Goal: Information Seeking & Learning: Learn about a topic

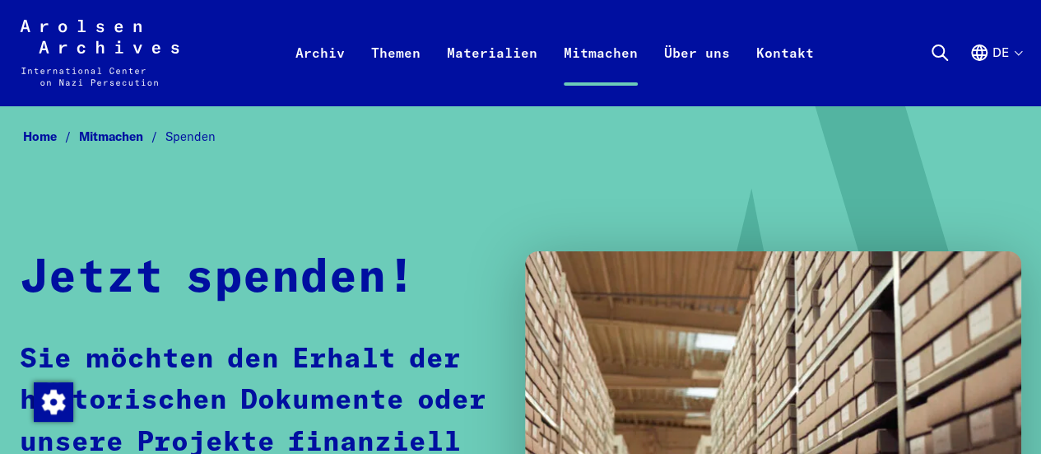
click at [1012, 56] on button "de" at bounding box center [996, 72] width 52 height 59
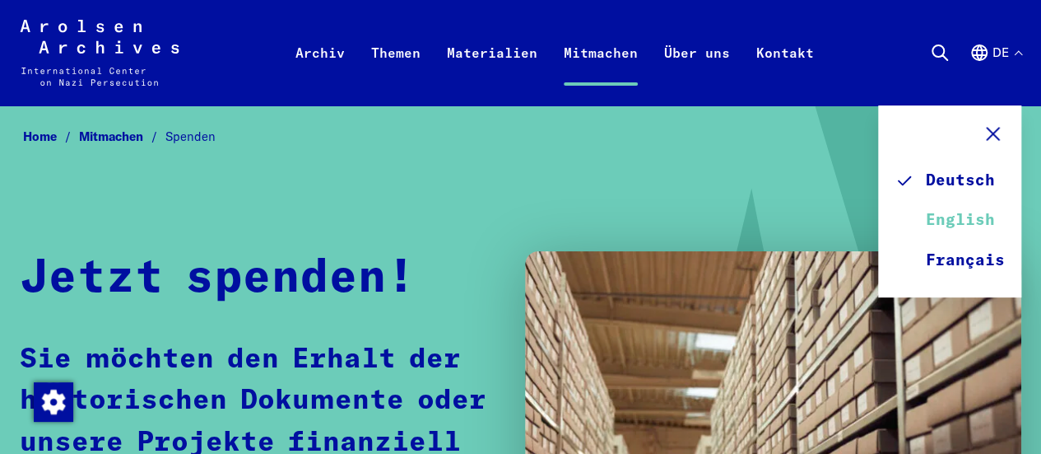
click at [956, 221] on link "English" at bounding box center [950, 221] width 110 height 40
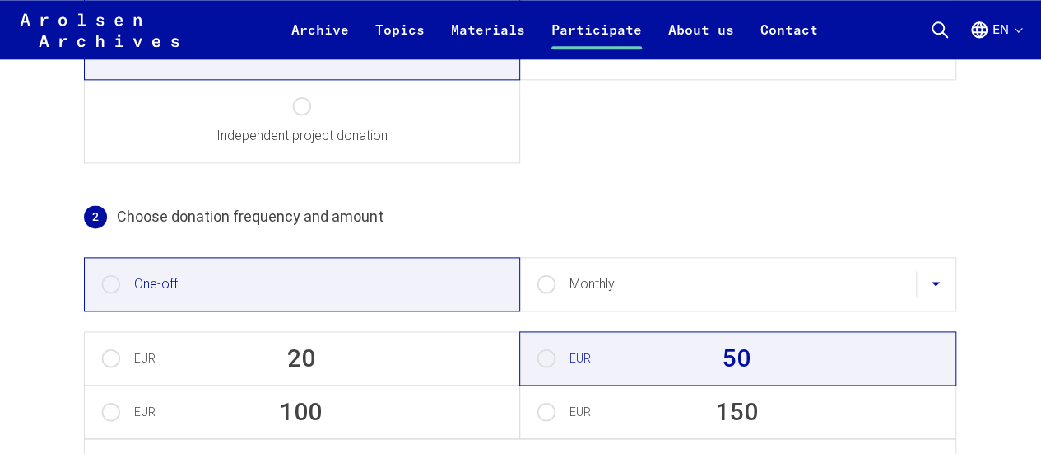
scroll to position [983, 0]
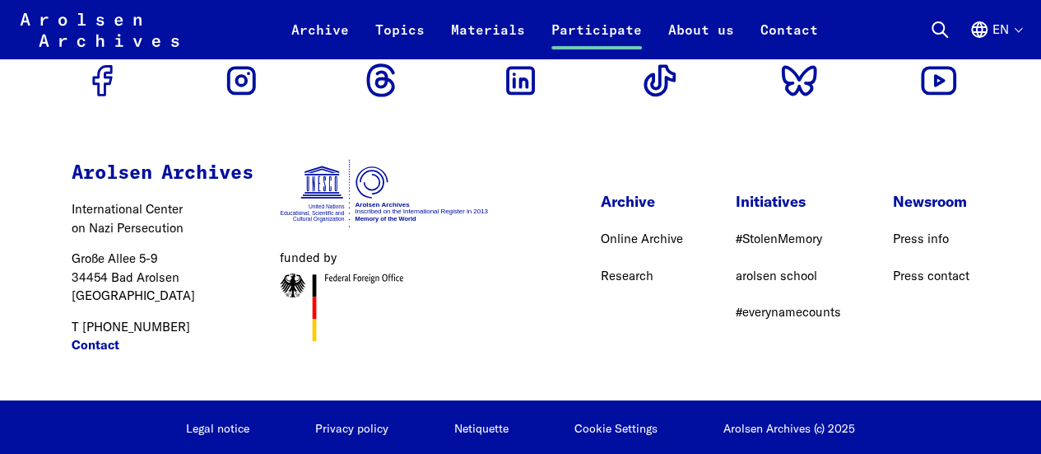
scroll to position [3026, 0]
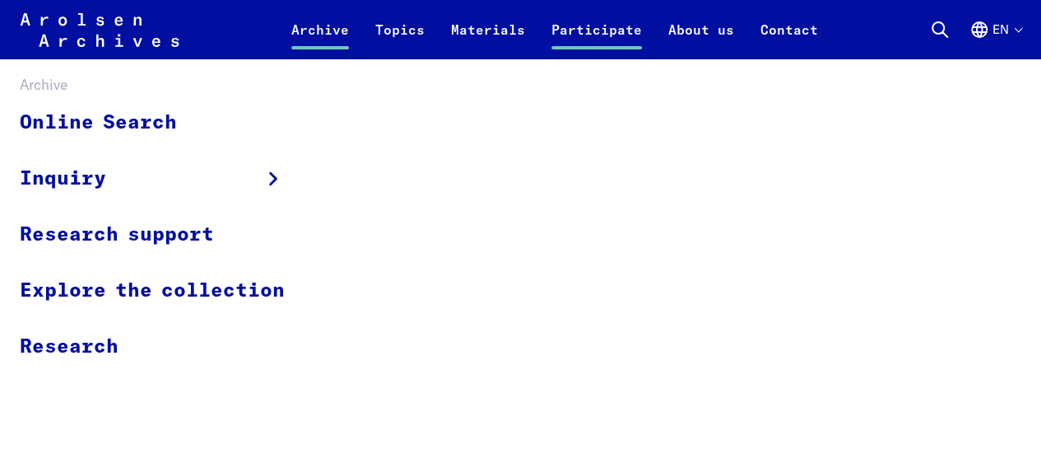
click at [325, 32] on link "Archive" at bounding box center [320, 40] width 84 height 40
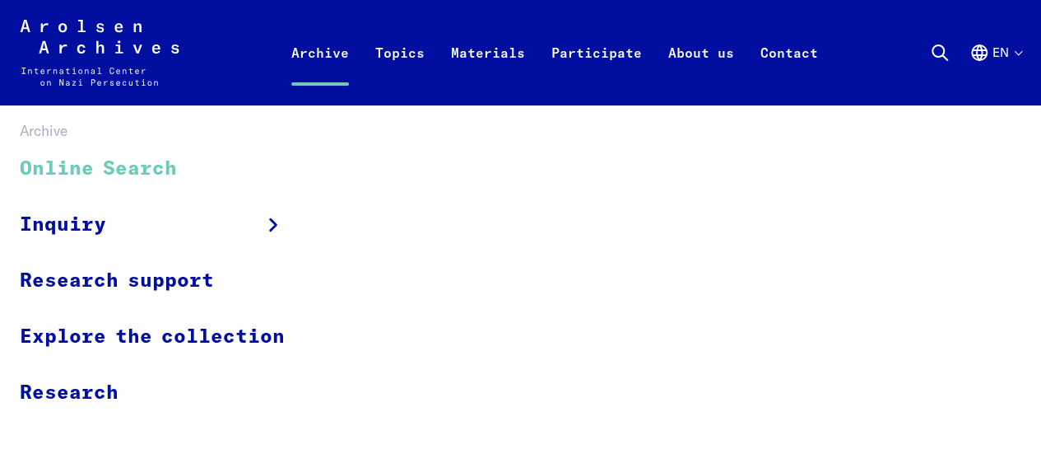
click at [125, 172] on link "Online Search" at bounding box center [163, 169] width 286 height 55
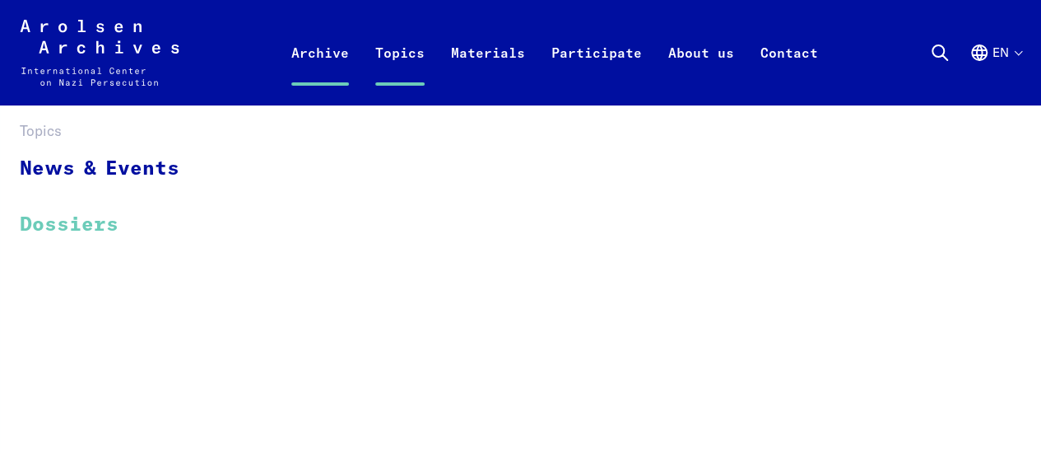
click at [107, 227] on link "Dossiers" at bounding box center [110, 224] width 181 height 55
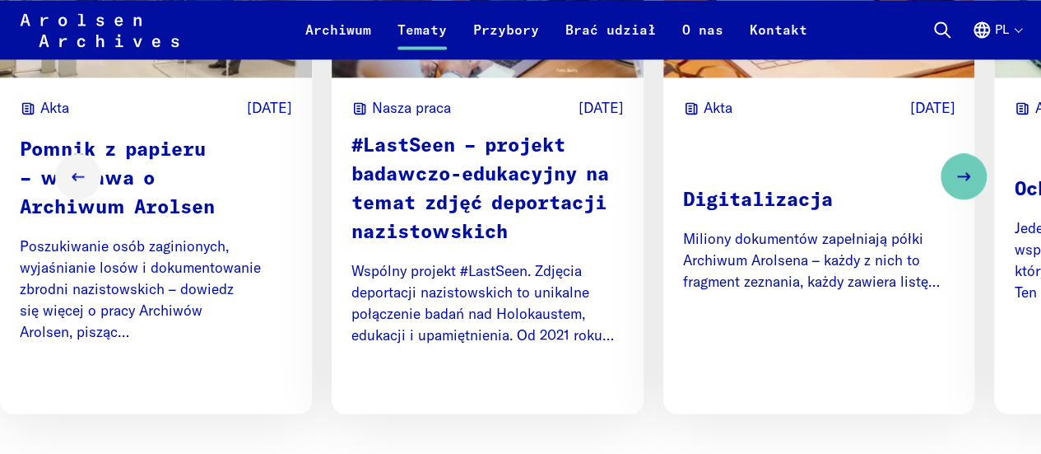
scroll to position [1183, 0]
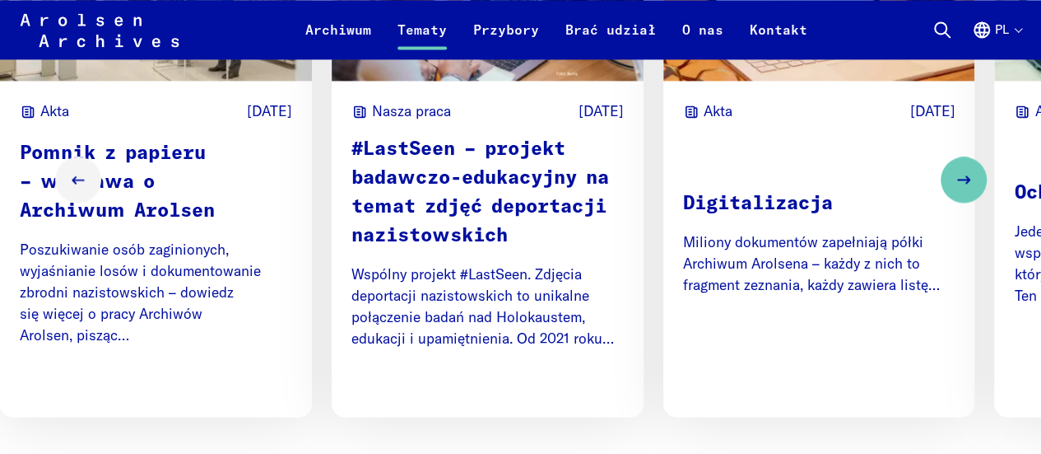
click at [170, 221] on font "Pomnik z papieru – wystawa o Archiwum Arolsen" at bounding box center [117, 182] width 195 height 77
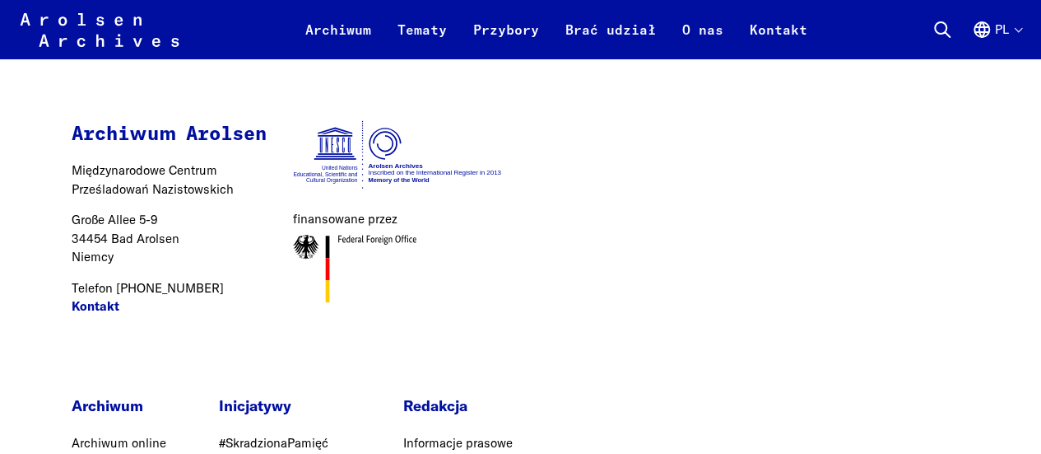
scroll to position [3019, 0]
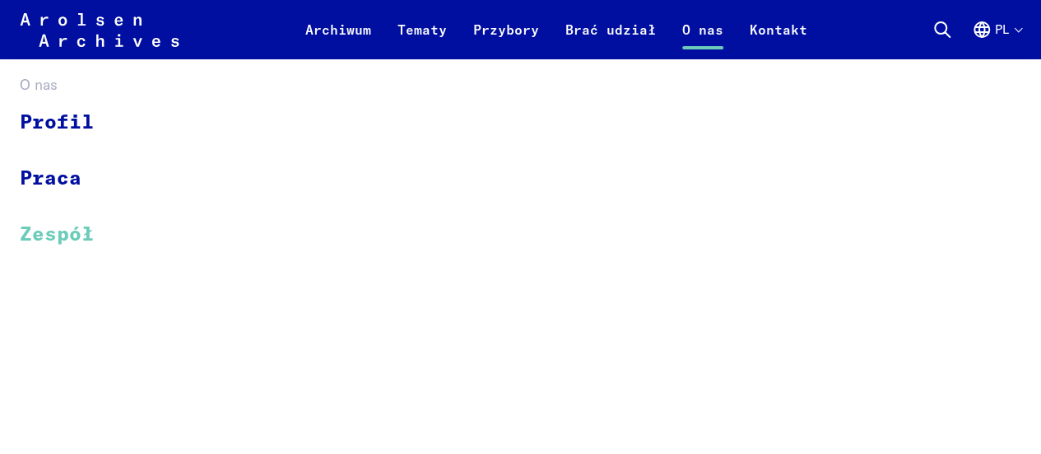
click at [81, 235] on font "Zespół" at bounding box center [57, 235] width 74 height 20
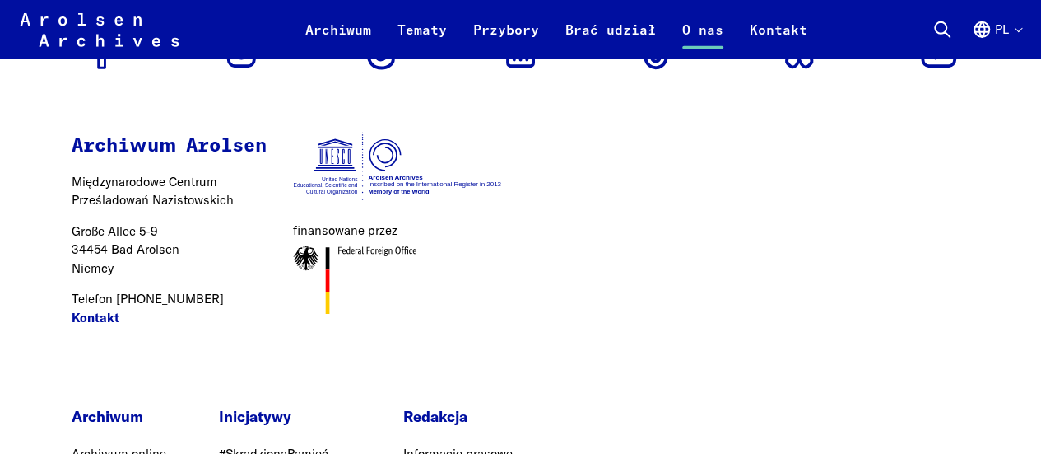
scroll to position [8897, 0]
